Goal: Find specific fact: Find specific fact

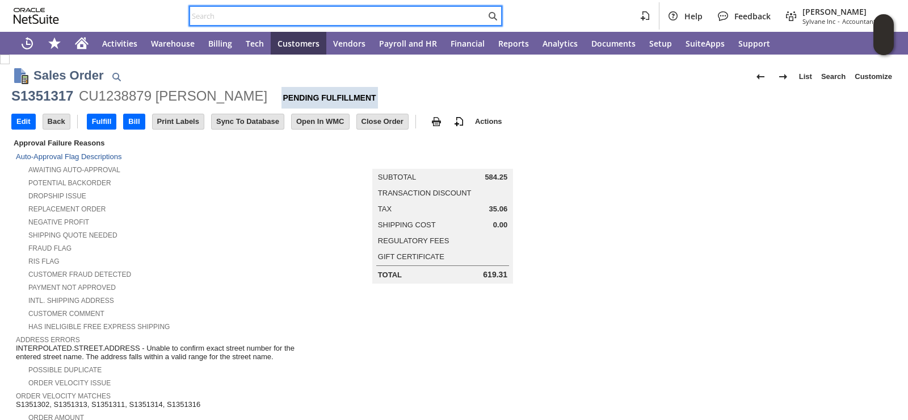
click at [246, 18] on input "text" at bounding box center [338, 16] width 296 height 14
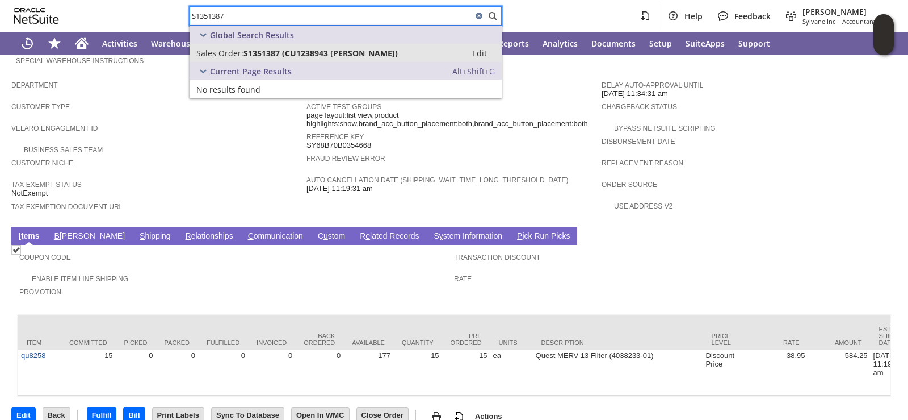
type input "S1351387"
click at [263, 53] on span "S1351387 (CU1238943 [PERSON_NAME])" at bounding box center [321, 53] width 154 height 11
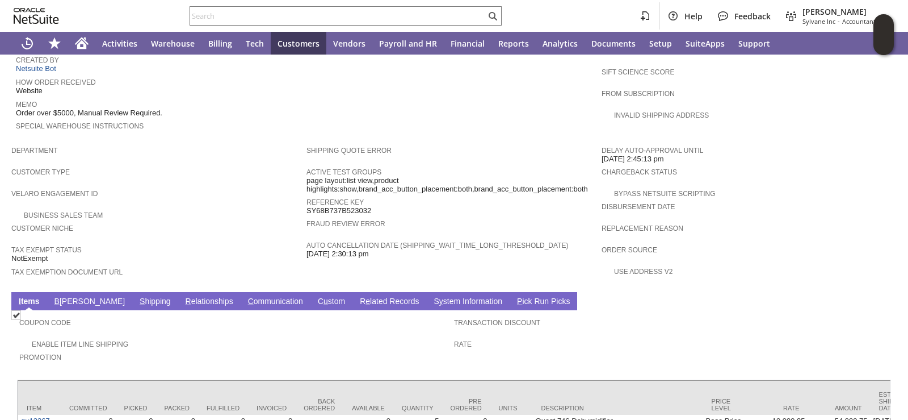
scroll to position [623, 0]
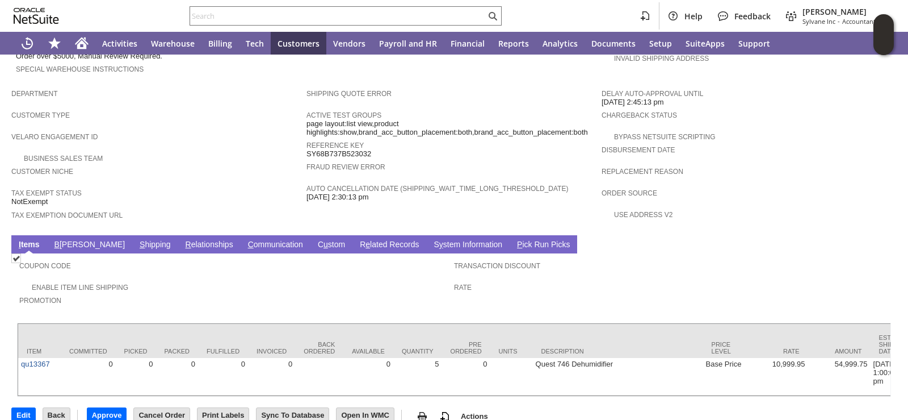
click at [245, 240] on link "C ommunication" at bounding box center [275, 245] width 61 height 11
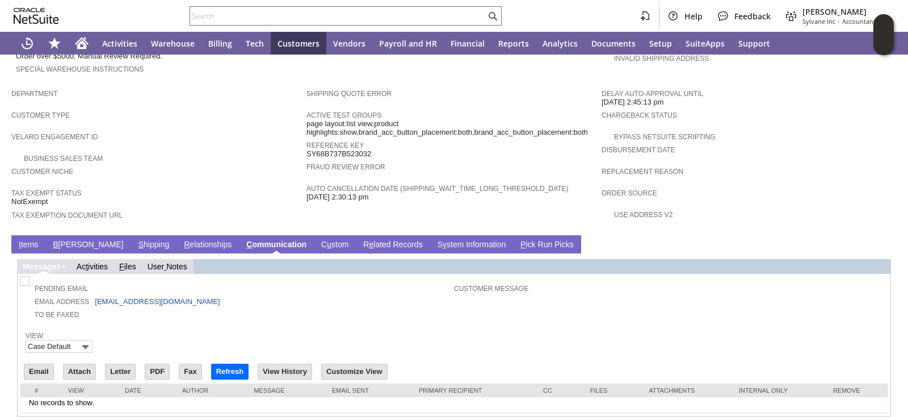
scroll to position [0, 0]
drag, startPoint x: 94, startPoint y: 274, endPoint x: 186, endPoint y: 278, distance: 91.5
click at [186, 294] on td "Email Address cfriese0316@gmail.com" at bounding box center [238, 300] width 432 height 13
copy td "[EMAIL_ADDRESS][DOMAIN_NAME]"
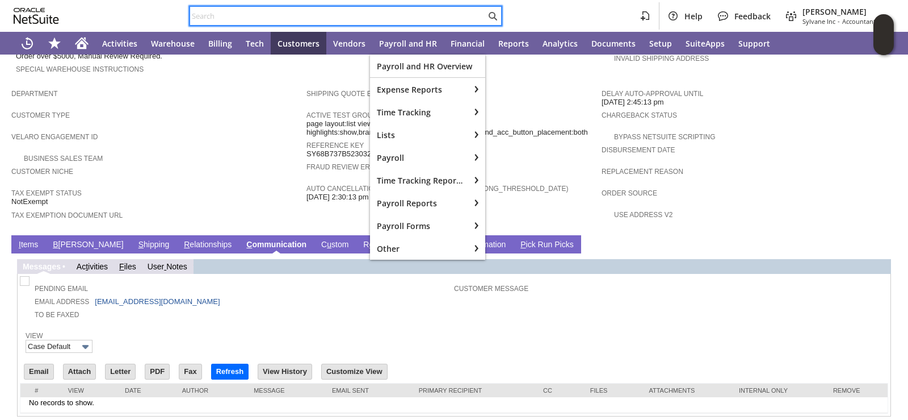
click at [378, 13] on input "text" at bounding box center [338, 16] width 296 height 14
paste input "[EMAIL_ADDRESS][DOMAIN_NAME]"
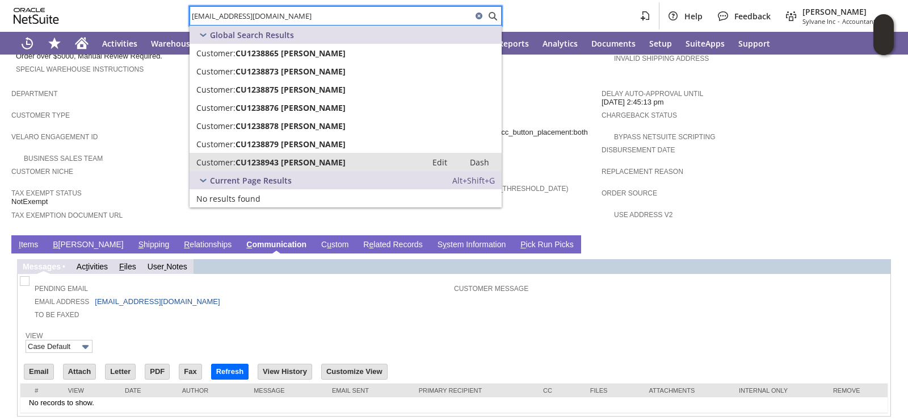
type input "[EMAIL_ADDRESS][DOMAIN_NAME]"
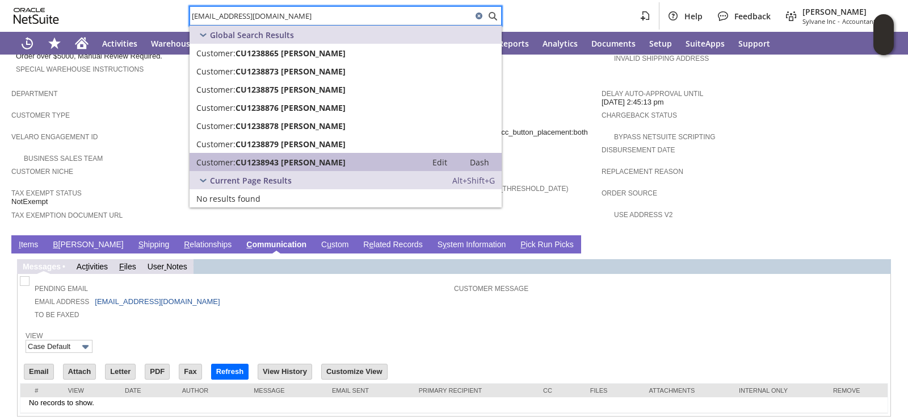
click at [304, 161] on span "CU1238943 Charles Friese" at bounding box center [291, 162] width 110 height 11
